Goal: Information Seeking & Learning: Learn about a topic

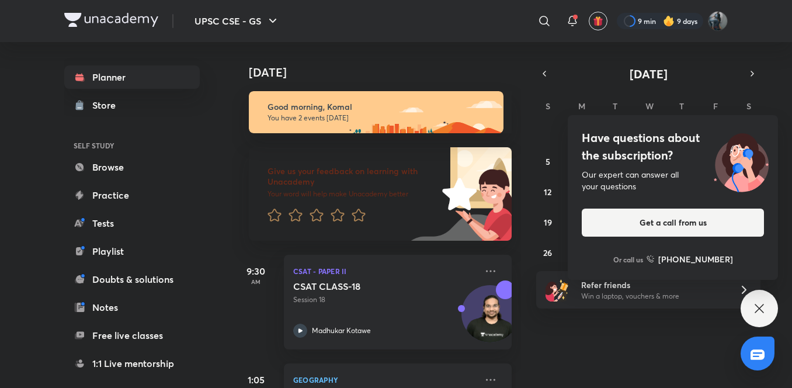
scroll to position [65, 0]
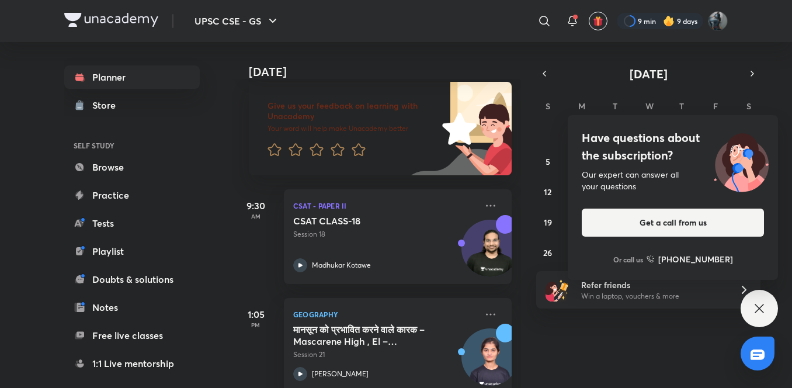
click at [404, 304] on div "Have questions about the subscription? Our expert can answer all your questions…" at bounding box center [759, 308] width 37 height 37
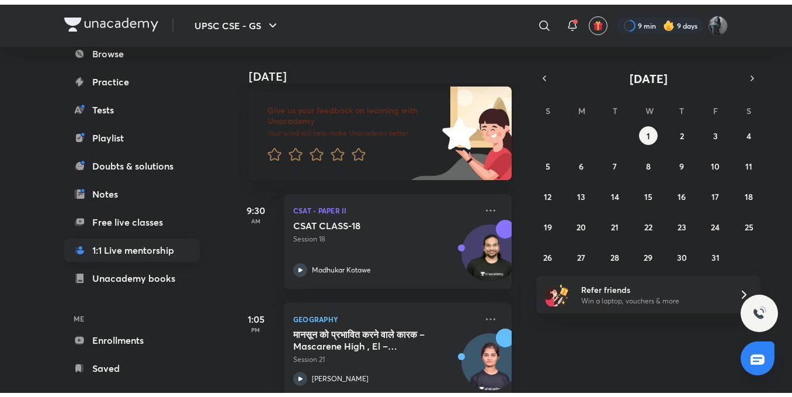
scroll to position [129, 0]
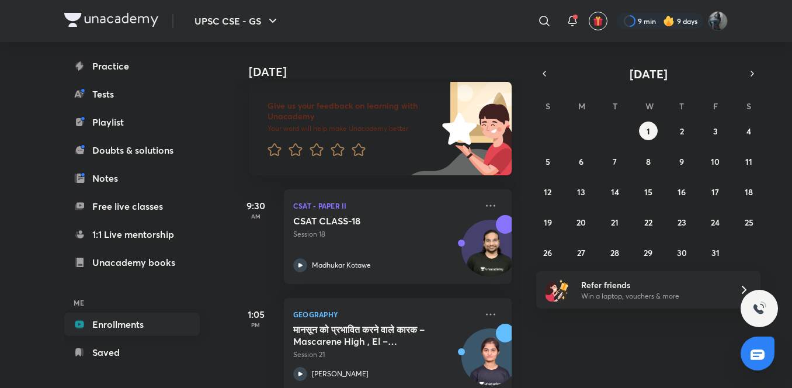
click at [145, 304] on link "Enrollments" at bounding box center [132, 324] width 136 height 23
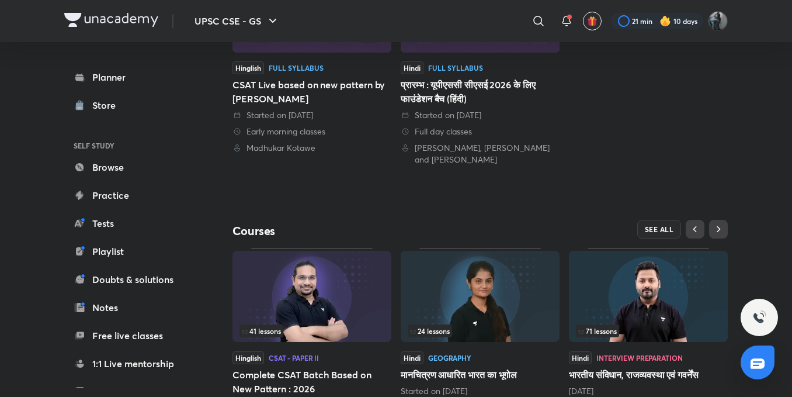
scroll to position [407, 0]
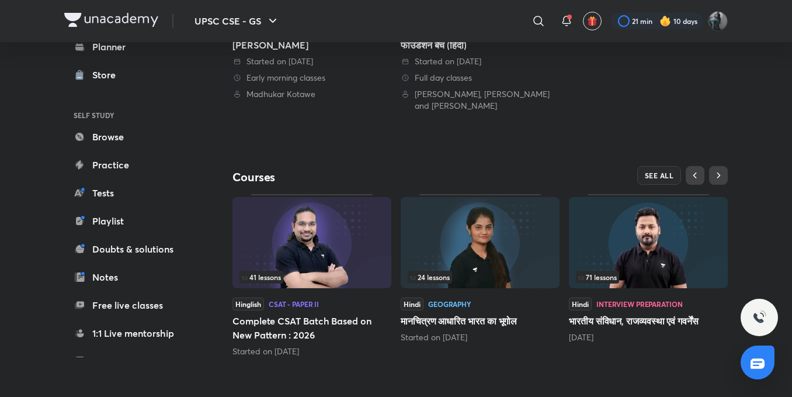
click at [404, 258] on img at bounding box center [648, 242] width 159 height 91
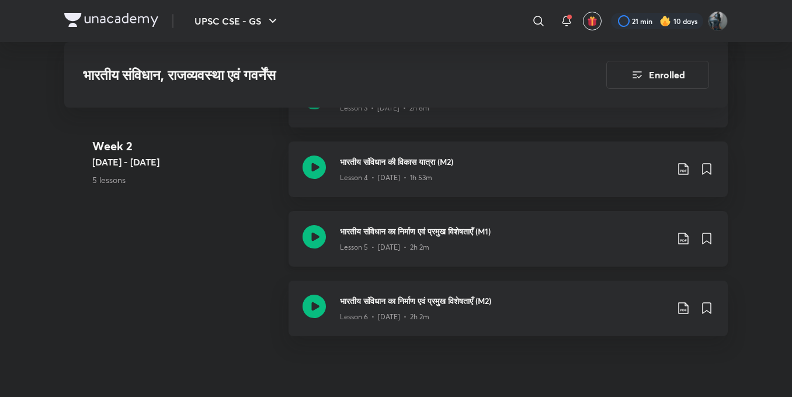
scroll to position [1052, 0]
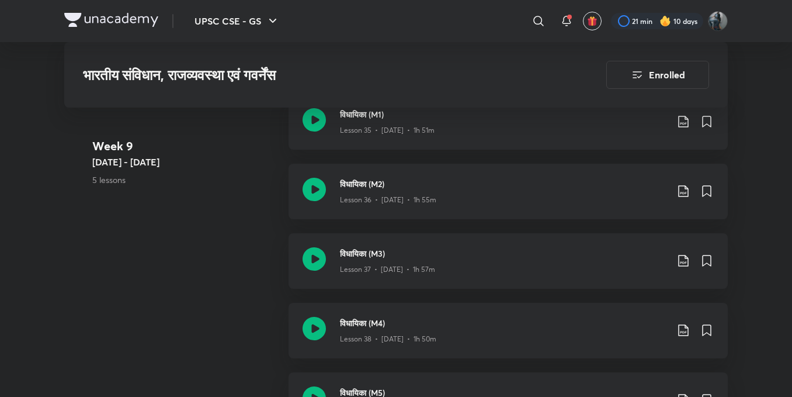
scroll to position [3682, 0]
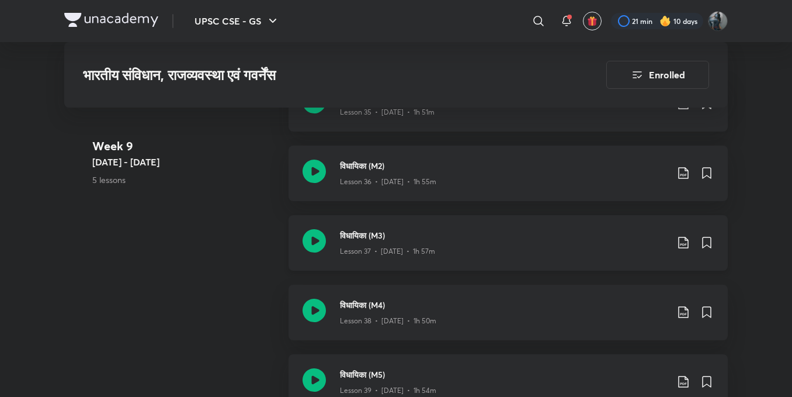
click at [309, 235] on icon at bounding box center [314, 240] width 23 height 23
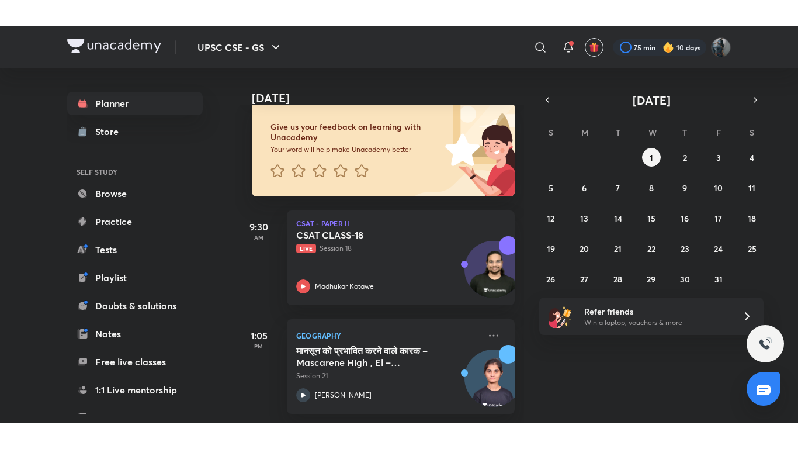
scroll to position [79, 0]
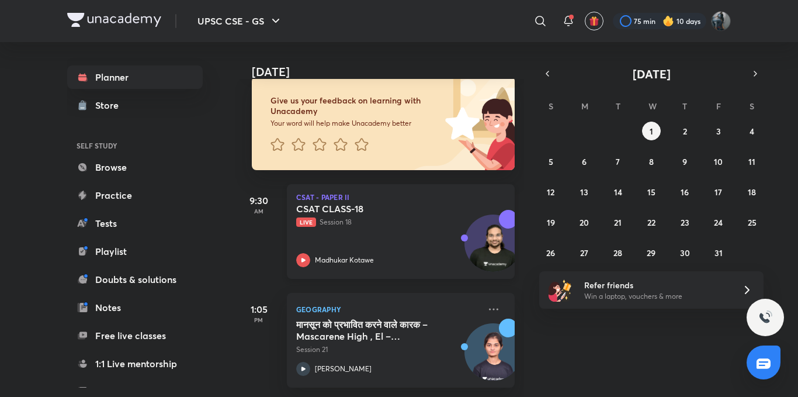
click at [303, 258] on icon at bounding box center [304, 260] width 4 height 4
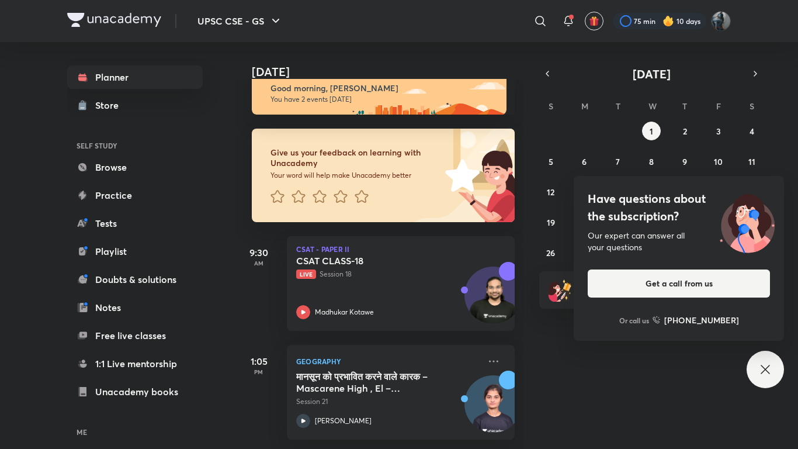
scroll to position [27, 0]
